Goal: Task Accomplishment & Management: Manage account settings

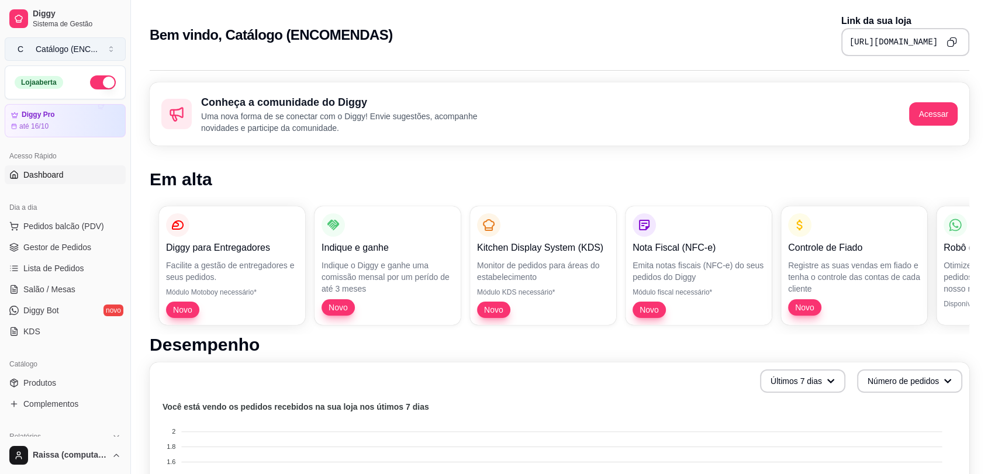
click at [66, 38] on button "C Catálogo (ENC ..." at bounding box center [65, 48] width 121 height 23
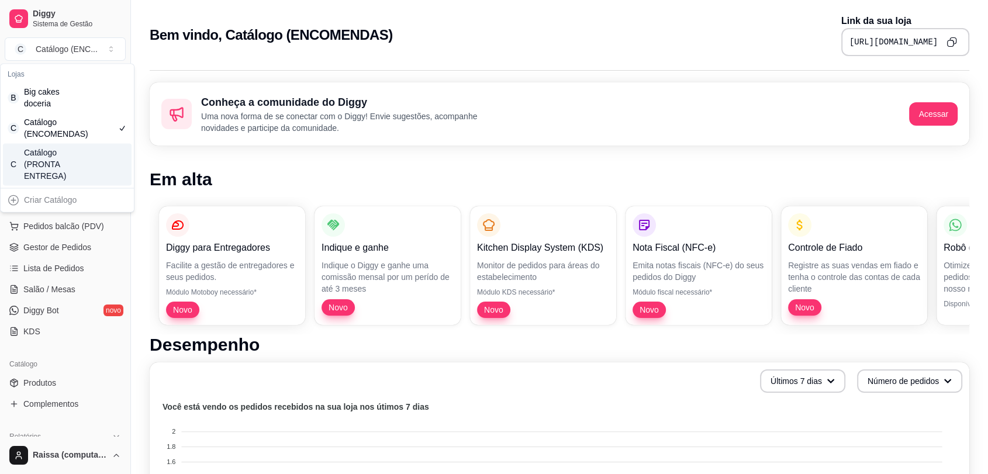
click at [68, 161] on div "Catálogo (PRONTA ENTREGA)" at bounding box center [50, 164] width 53 height 35
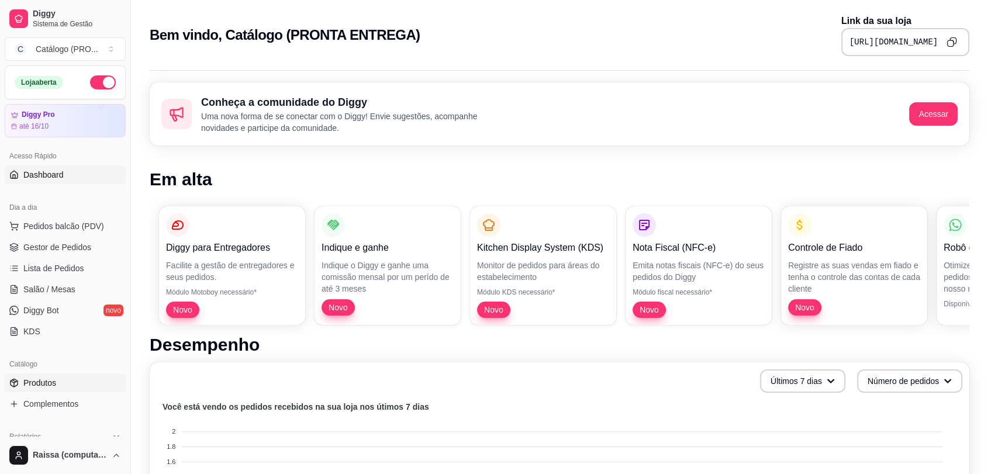
click at [96, 389] on link "Produtos" at bounding box center [65, 383] width 121 height 19
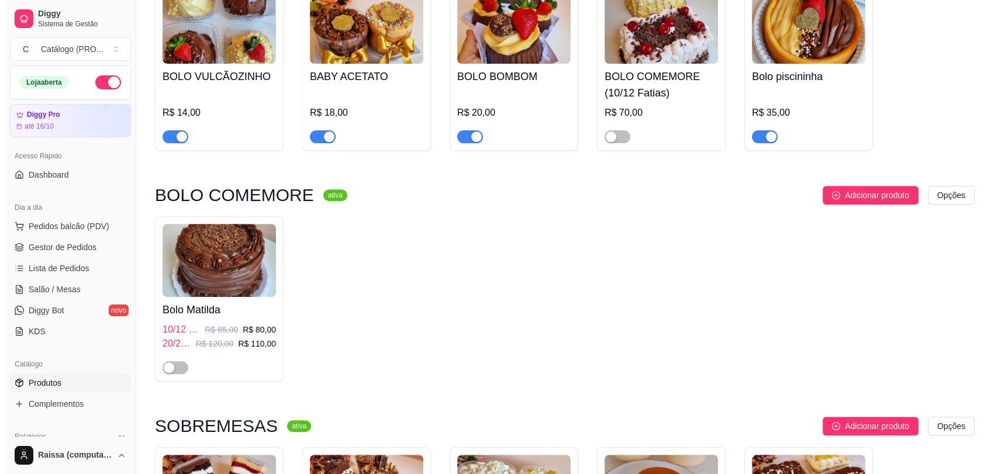
scroll to position [389, 0]
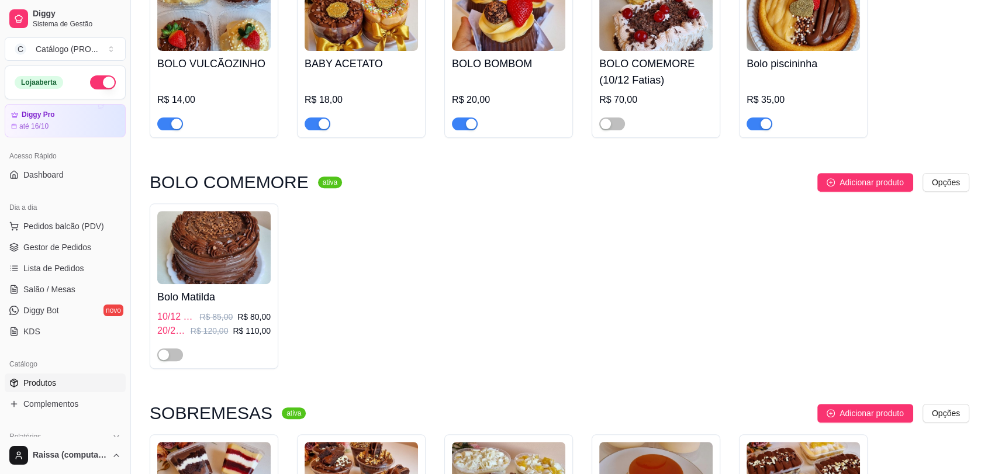
click at [208, 289] on h4 "Bolo Matilda" at bounding box center [213, 297] width 113 height 16
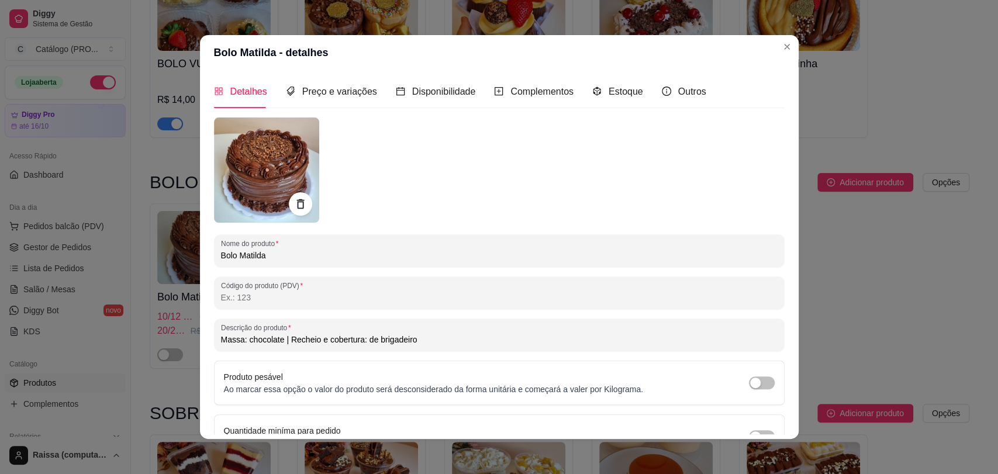
click at [650, 95] on div "Detalhes Preço e variações Disponibilidade Complementos Estoque Outros" at bounding box center [460, 91] width 492 height 33
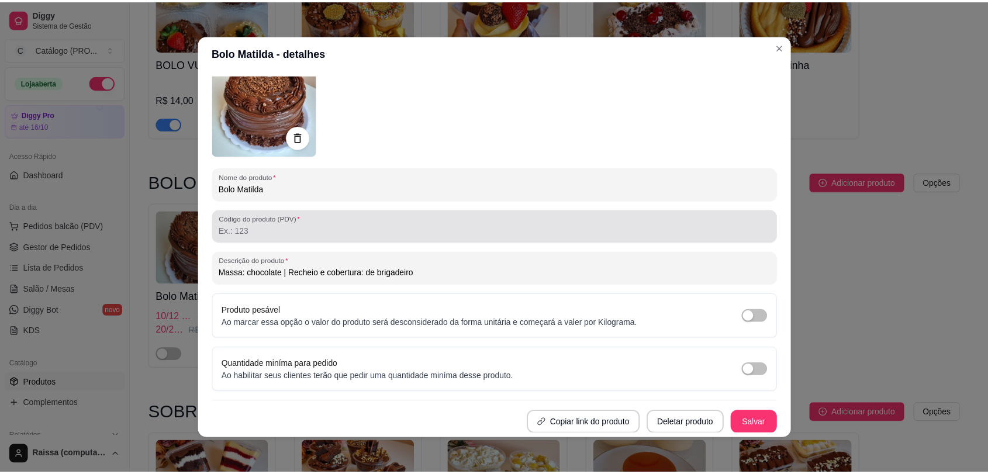
scroll to position [2, 0]
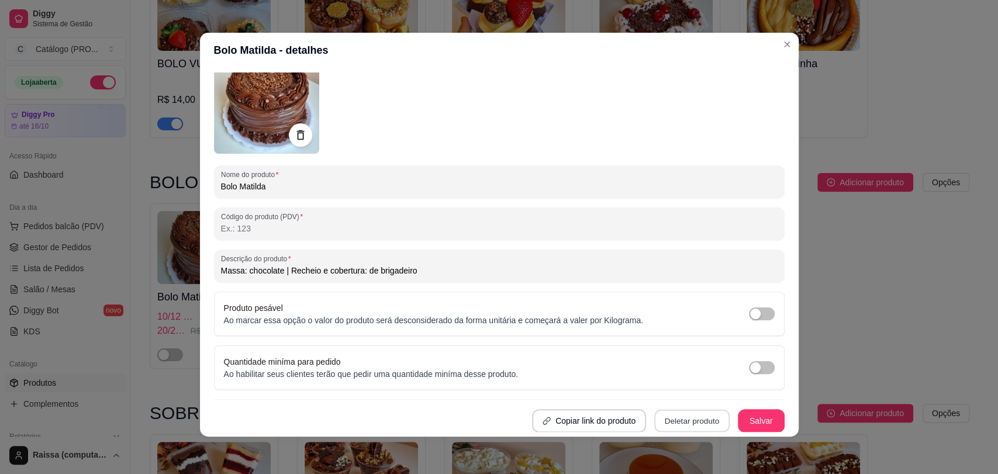
click at [666, 421] on button "Deletar produto" at bounding box center [691, 421] width 75 height 23
click at [679, 385] on button "Confirmar" at bounding box center [681, 387] width 43 height 18
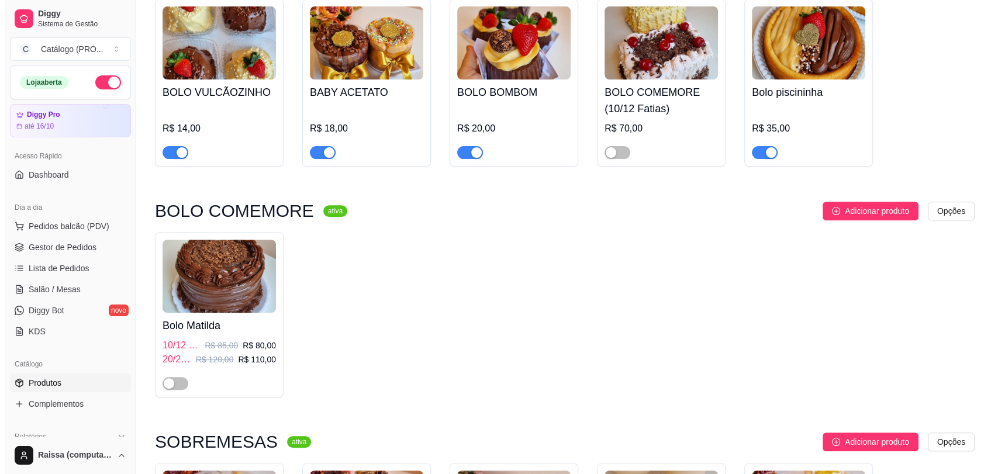
scroll to position [324, 0]
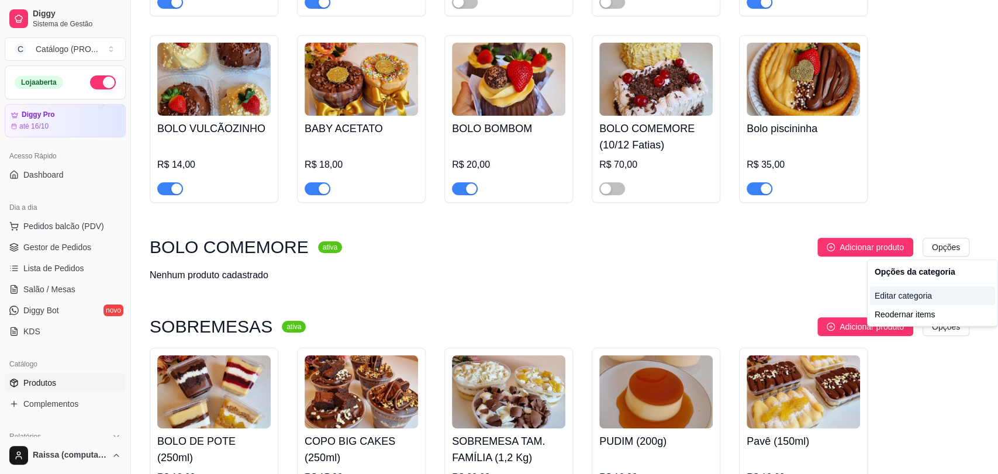
click at [901, 294] on div "Editar categoria" at bounding box center [932, 295] width 125 height 19
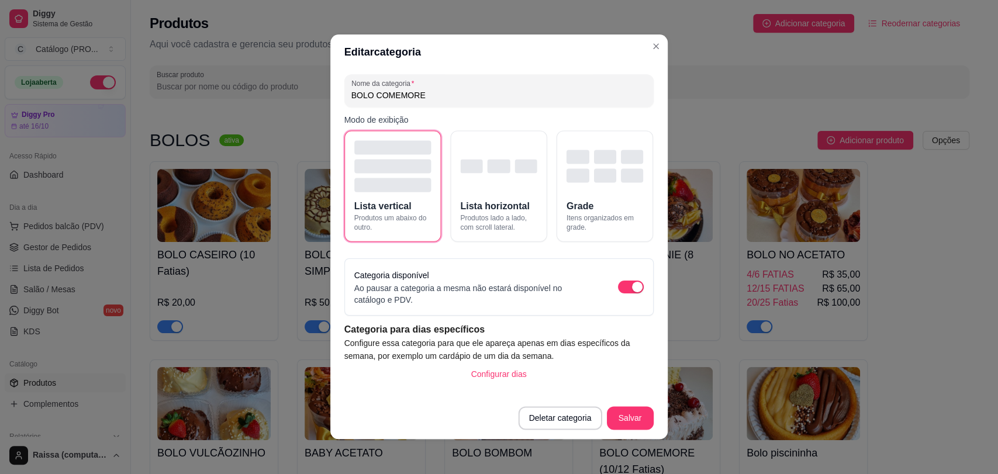
scroll to position [336, 0]
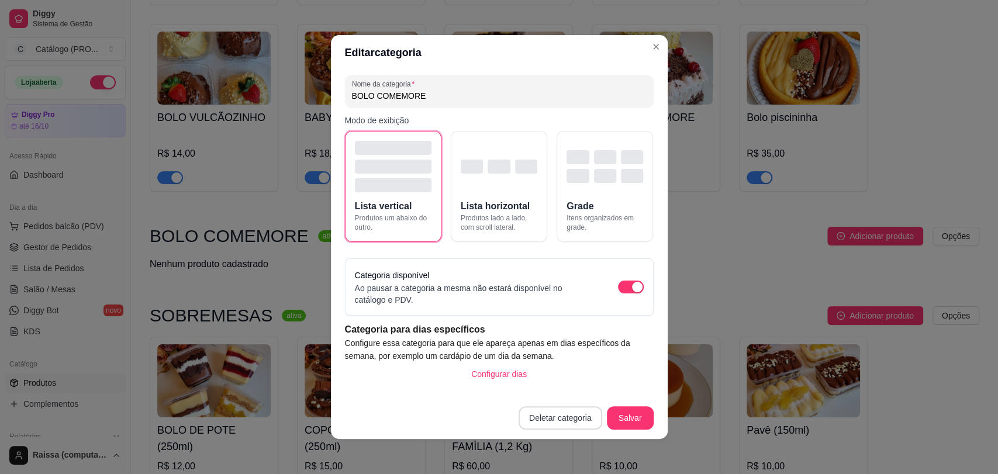
click at [546, 409] on button "Deletar categoria" at bounding box center [561, 417] width 84 height 23
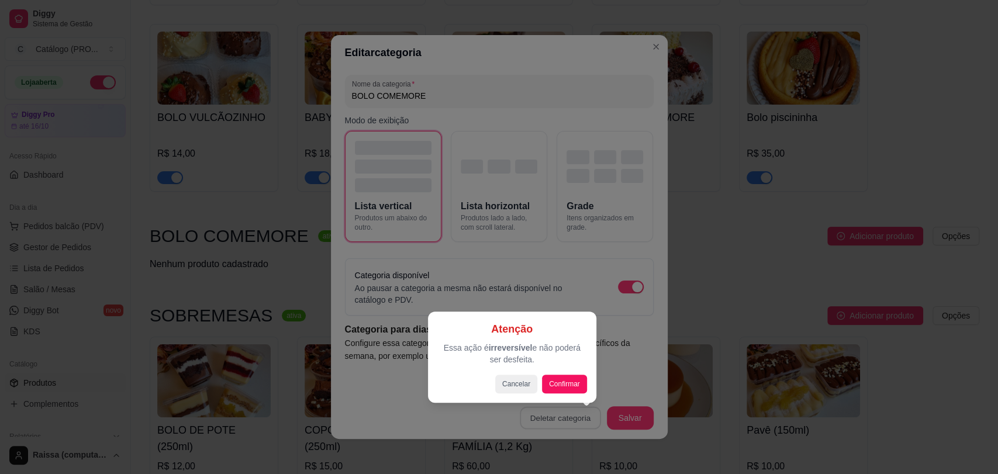
click at [568, 392] on button "Confirmar" at bounding box center [564, 384] width 45 height 19
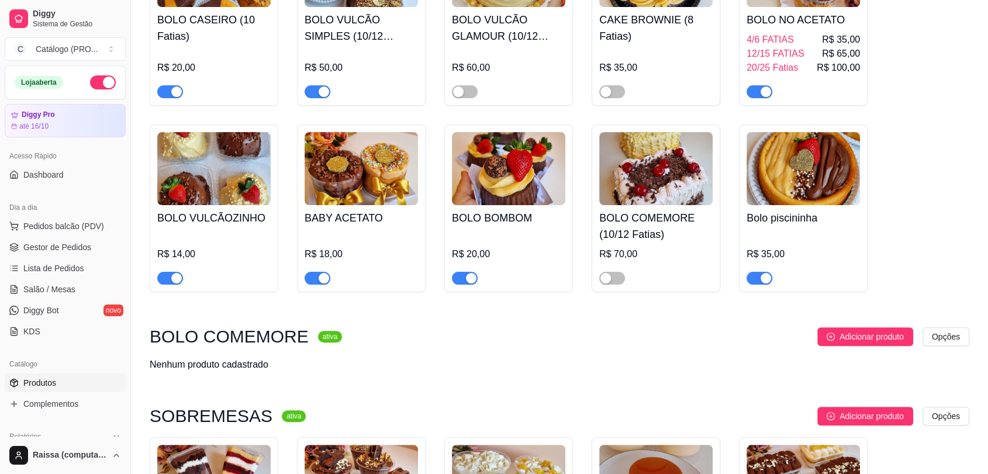
scroll to position [206, 0]
